Goal: Communication & Community: Answer question/provide support

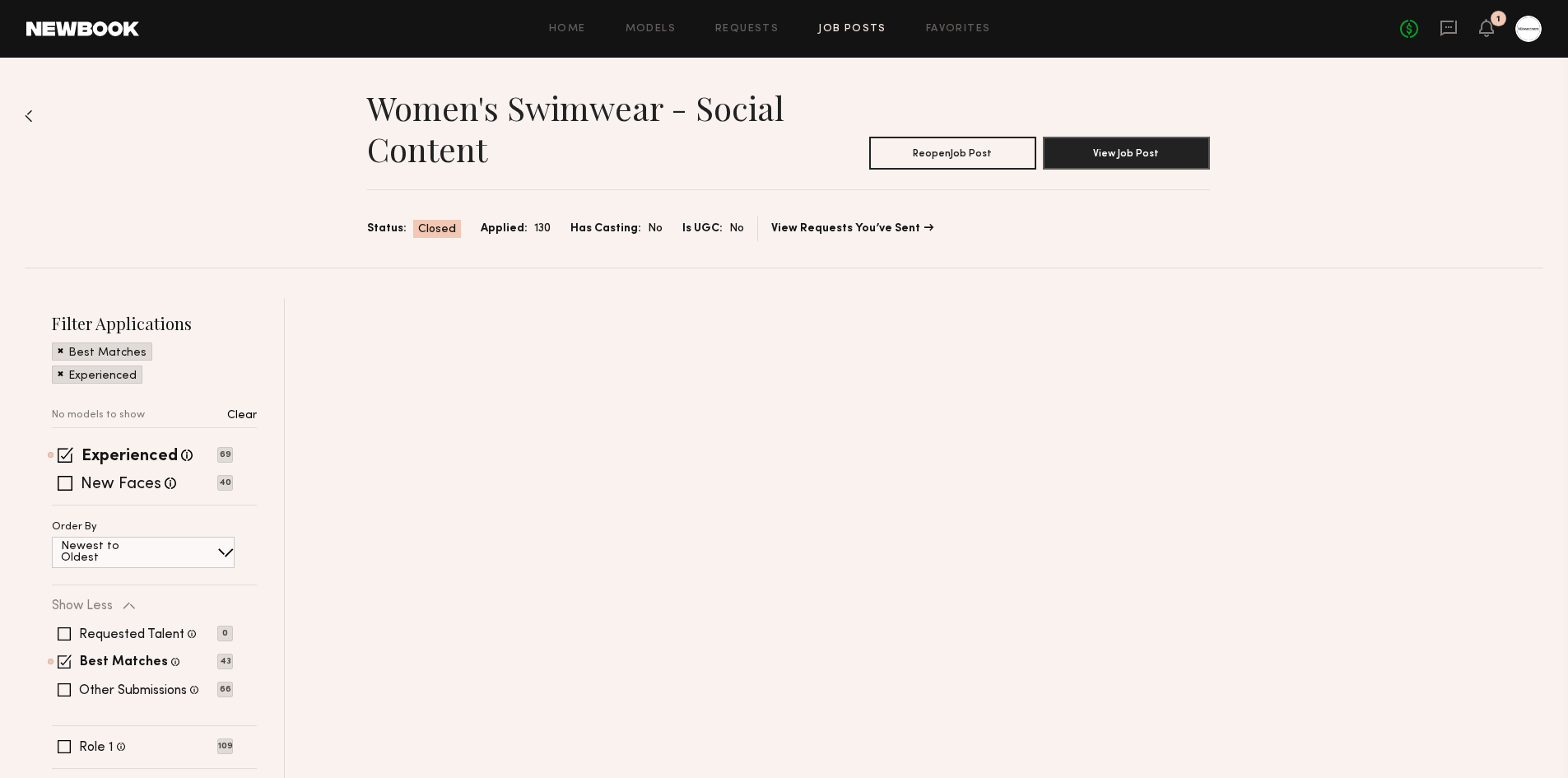
click at [1472, 30] on div "No fees up to $5,000 1" at bounding box center [1471, 28] width 142 height 26
click at [1482, 34] on icon at bounding box center [1486, 27] width 14 height 18
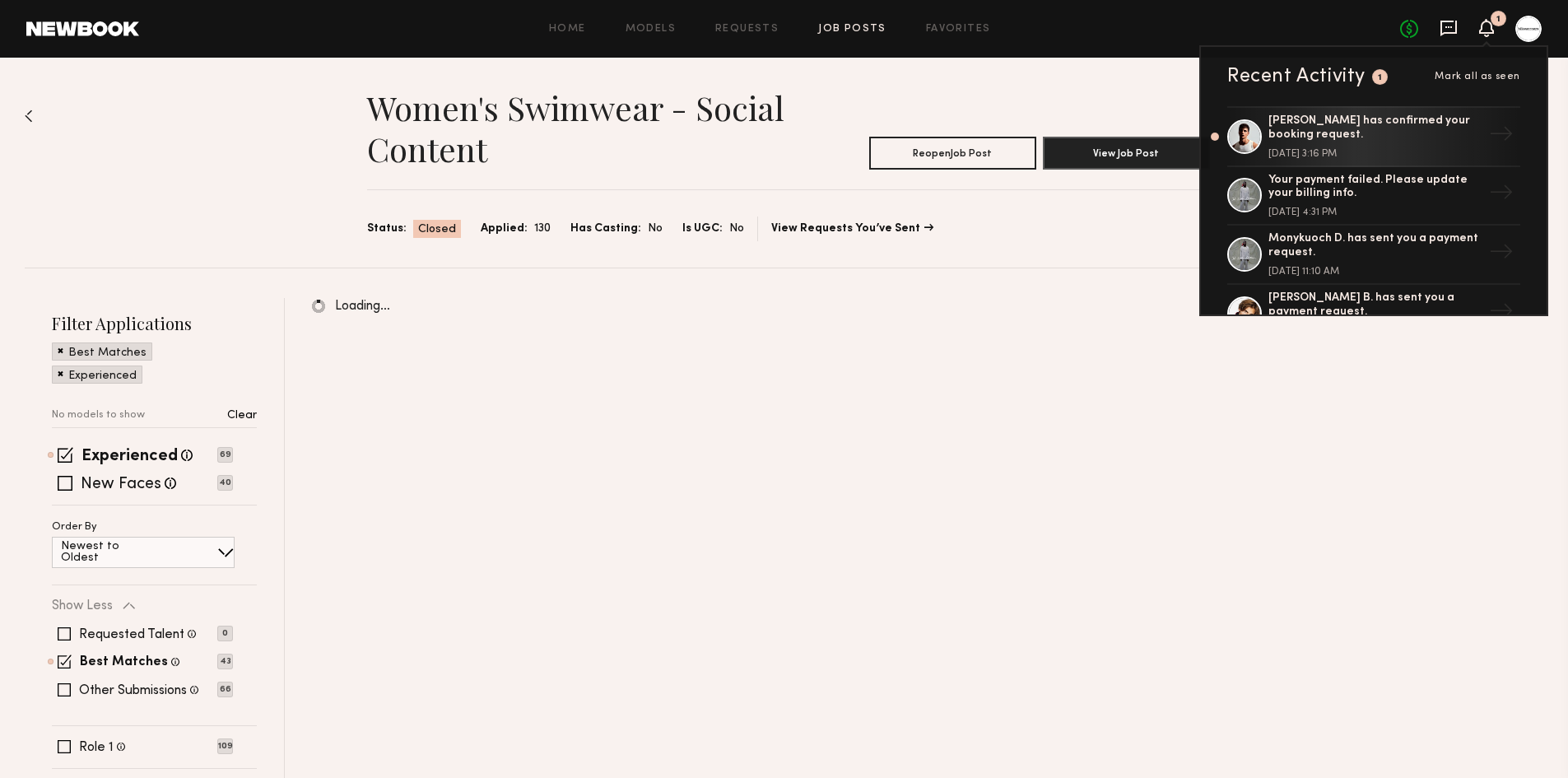
click at [1451, 25] on icon at bounding box center [1448, 27] width 18 height 18
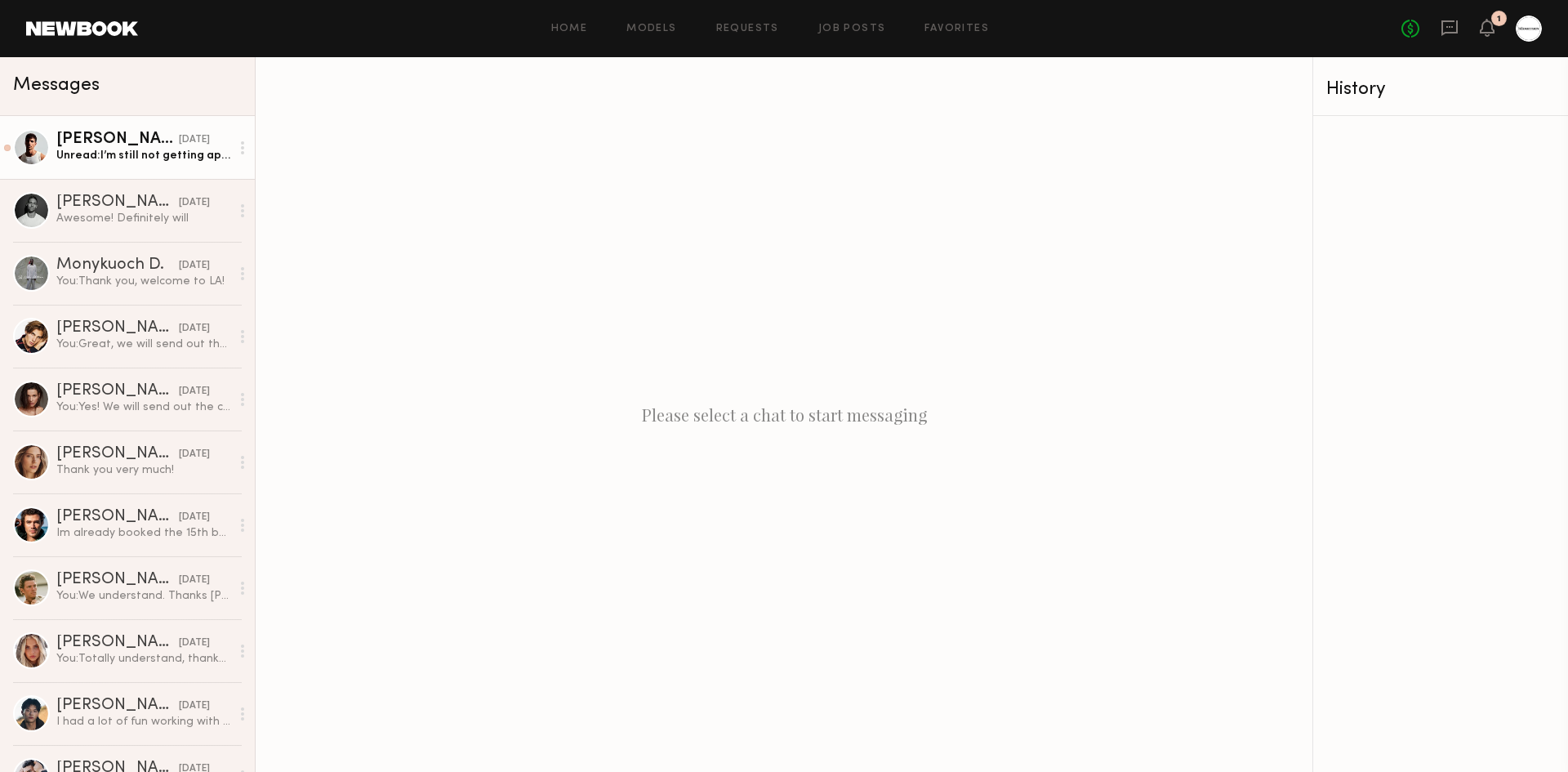
click at [137, 153] on div "Unread: I’m still not getting app notifications so email and phone are perfect.…" at bounding box center [144, 156] width 174 height 15
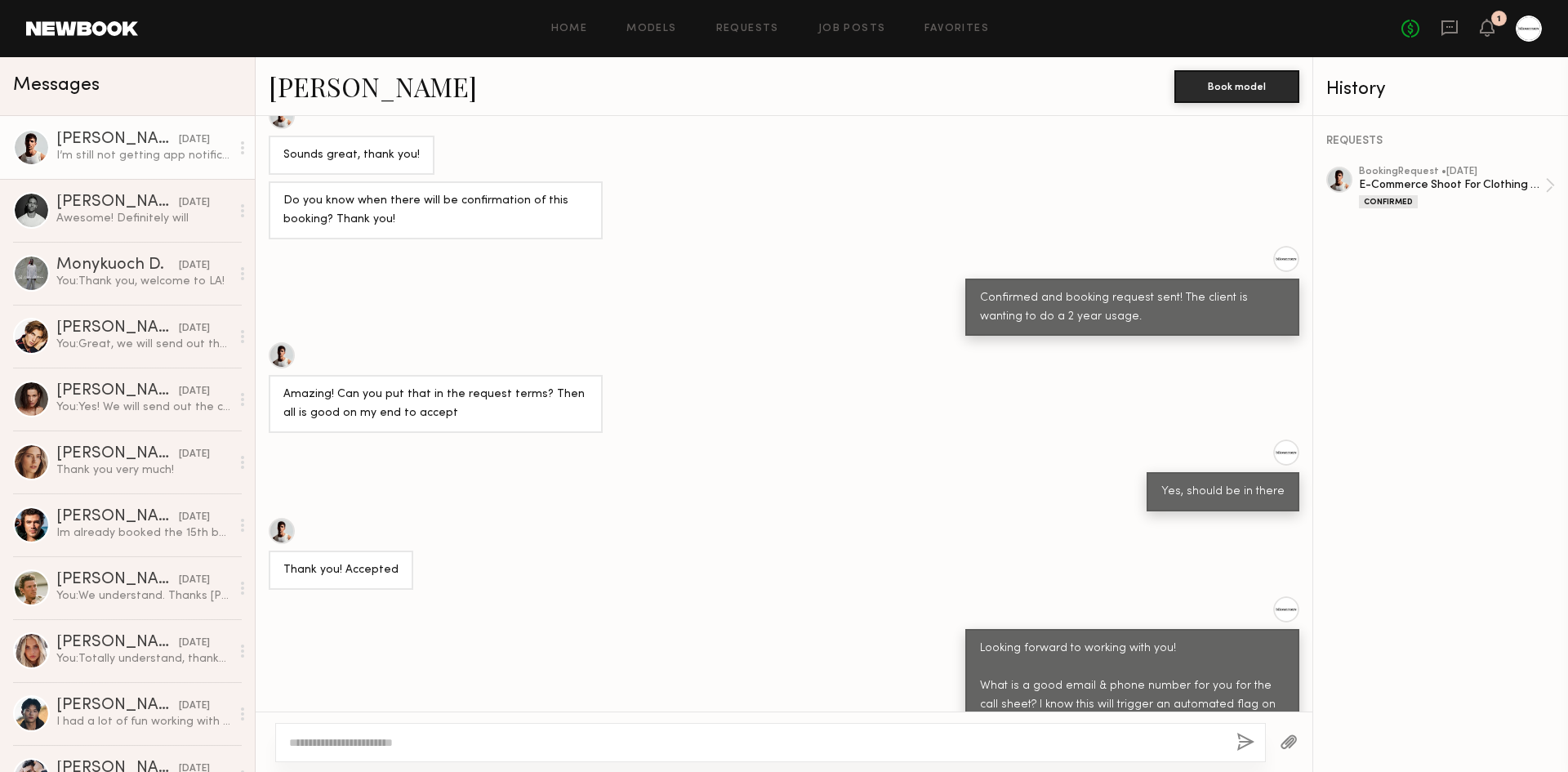
scroll to position [376, 0]
click at [1395, 189] on div "E-Commerce Shoot For Clothing Brand - [DEMOGRAPHIC_DATA] Model" at bounding box center [1452, 185] width 186 height 15
click at [117, 471] on div "Thank you very much!" at bounding box center [144, 470] width 174 height 15
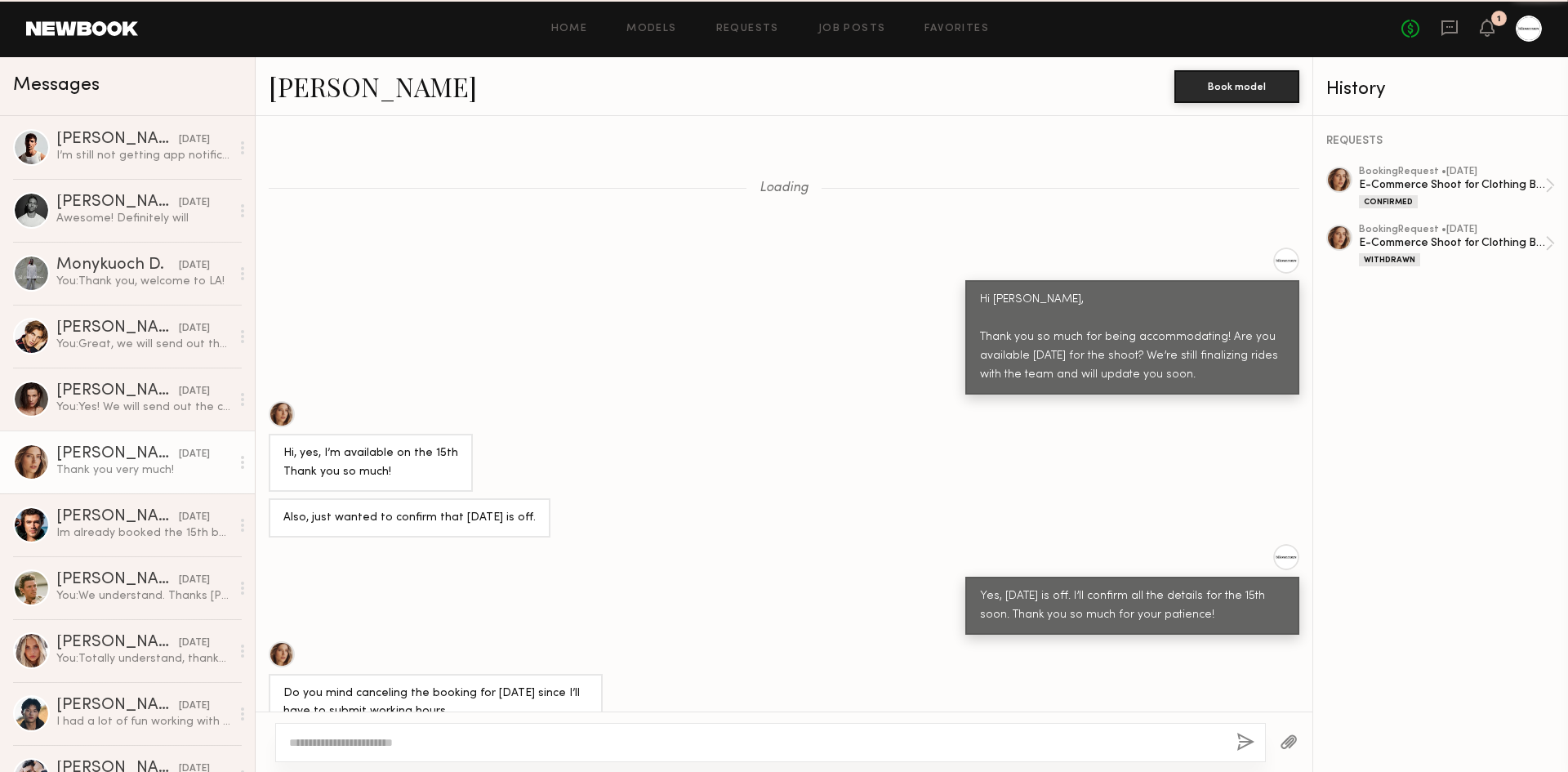
scroll to position [658, 0]
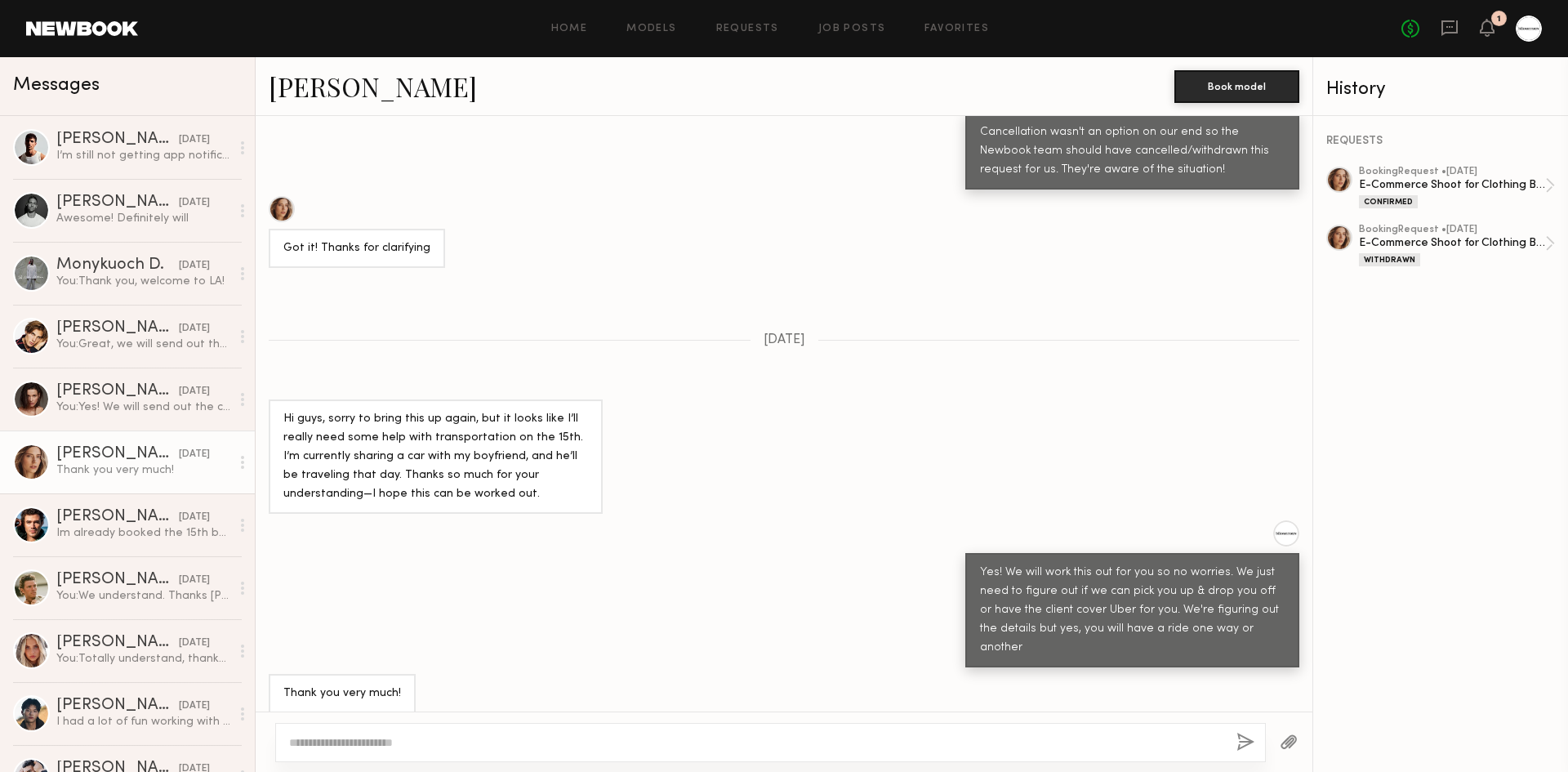
click at [287, 212] on div at bounding box center [282, 209] width 26 height 26
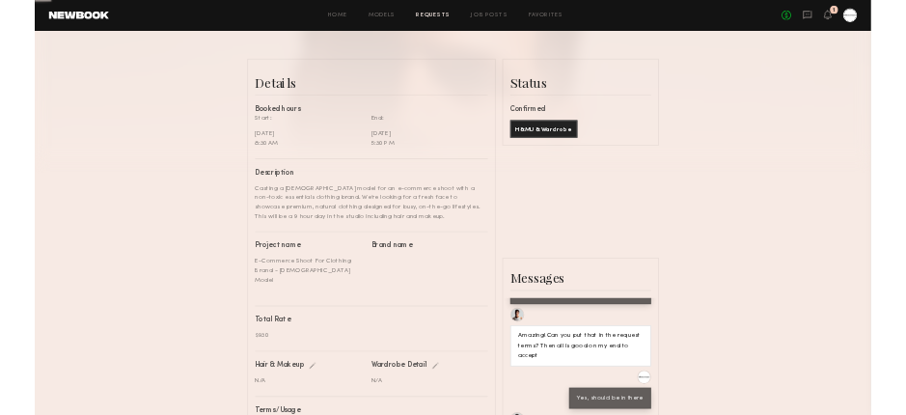
scroll to position [579, 0]
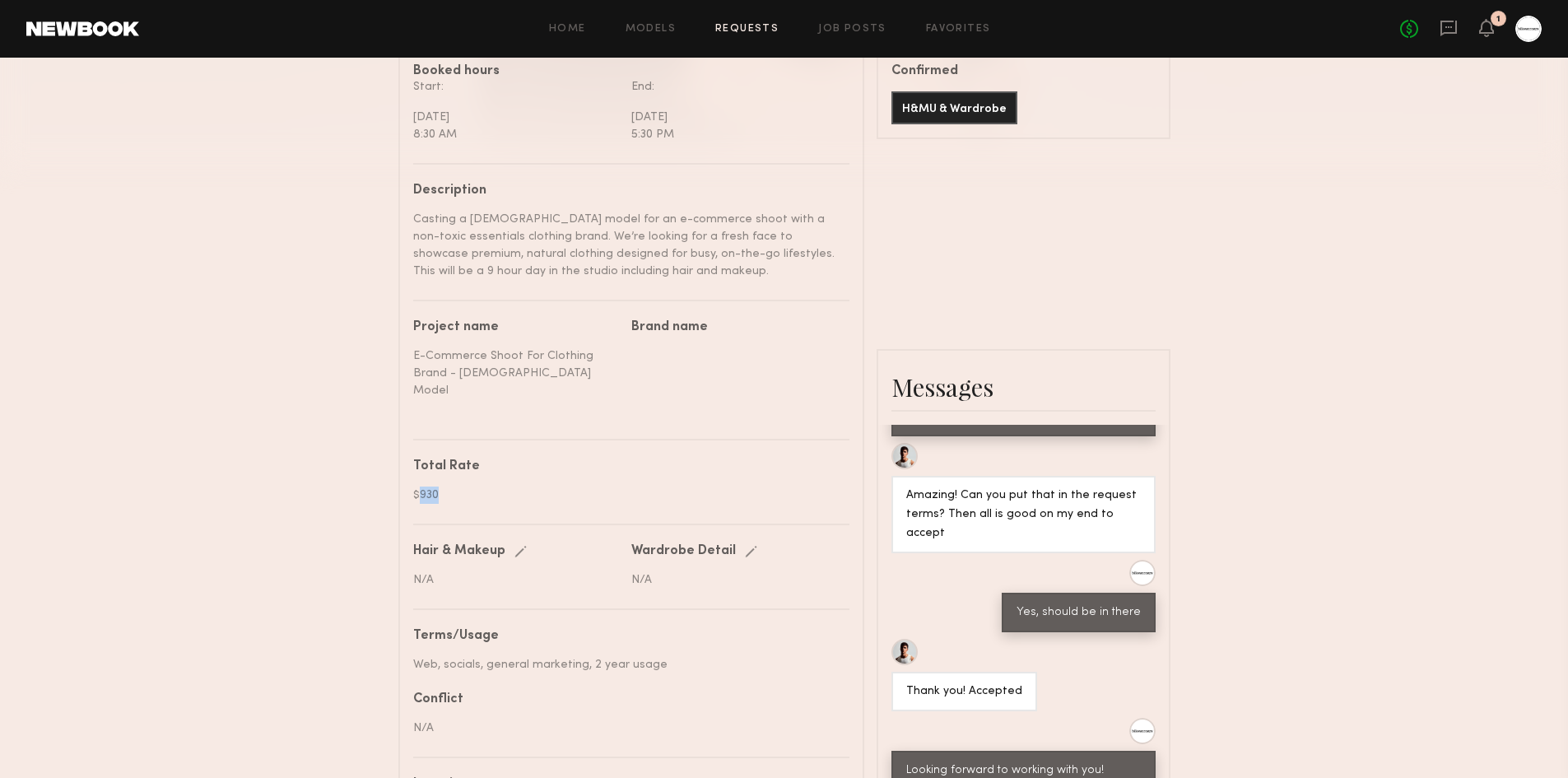
drag, startPoint x: 443, startPoint y: 503, endPoint x: 417, endPoint y: 496, distance: 26.9
click at [417, 496] on div "$930" at bounding box center [625, 495] width 424 height 17
copy div "930"
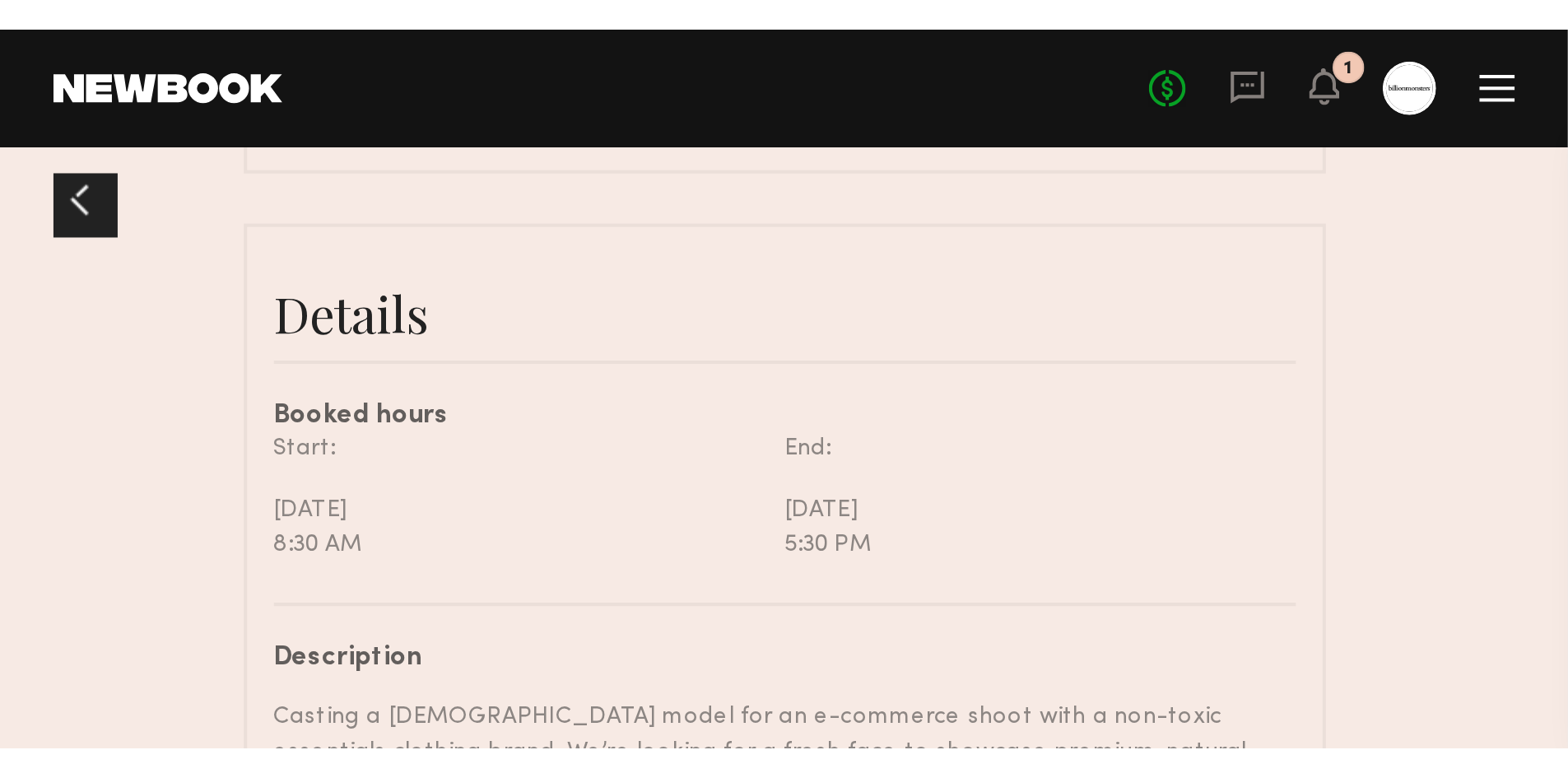
scroll to position [3319, 0]
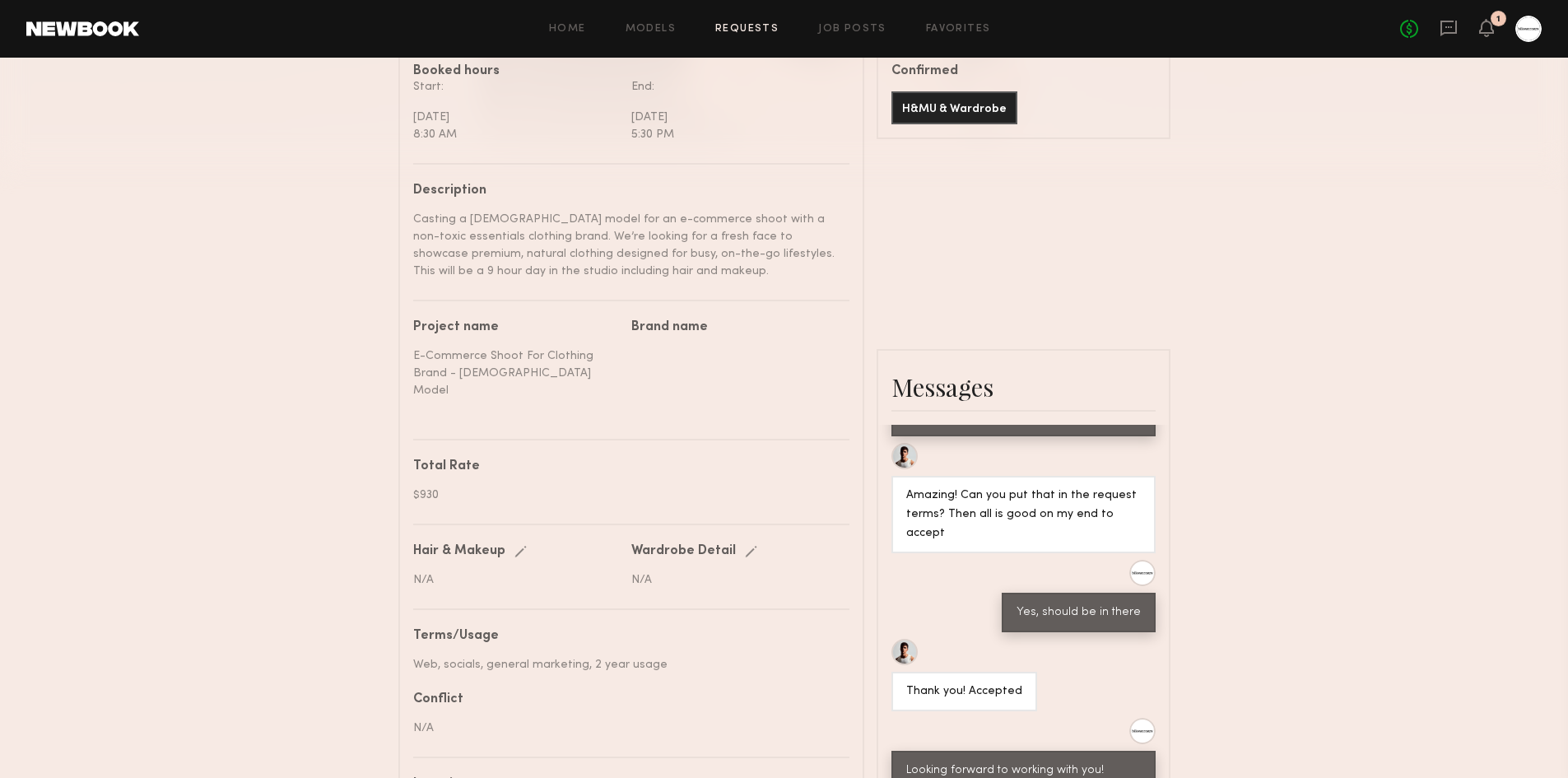
click at [1476, 38] on div "No fees up to $5,000 1" at bounding box center [1471, 28] width 142 height 26
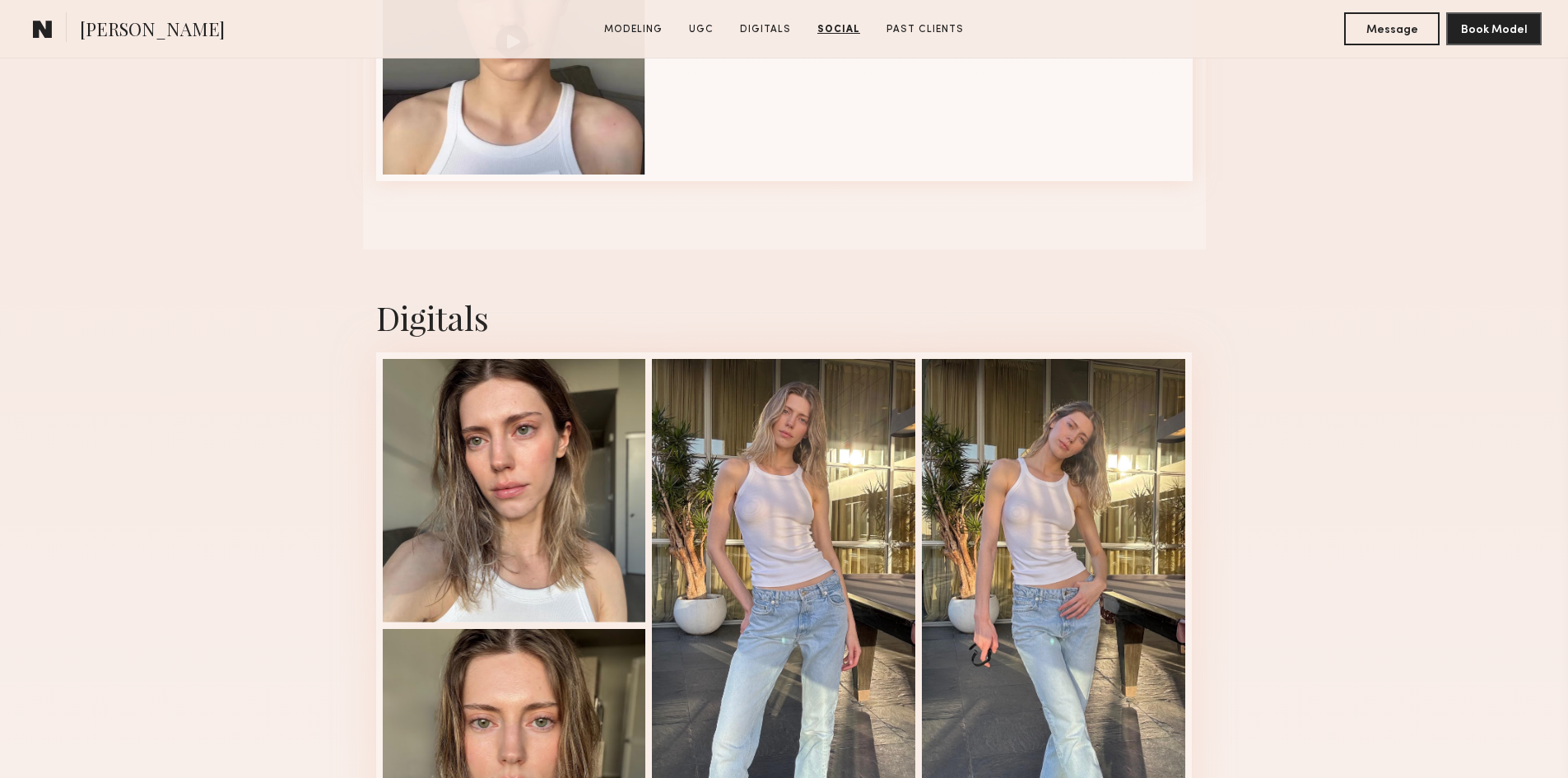
scroll to position [2141, 0]
